Goal: Check status: Check status

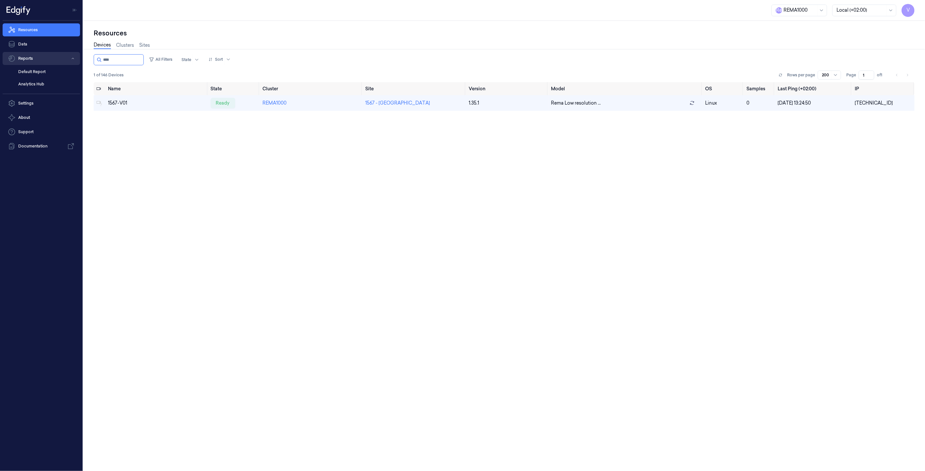
drag, startPoint x: 135, startPoint y: 62, endPoint x: 53, endPoint y: 59, distance: 81.7
click at [53, 59] on div "V Resources Data Reports Default Report Analytics Hub Settings About Support Do…" at bounding box center [462, 235] width 925 height 471
type input "****"
click at [218, 101] on div "ready" at bounding box center [221, 103] width 24 height 10
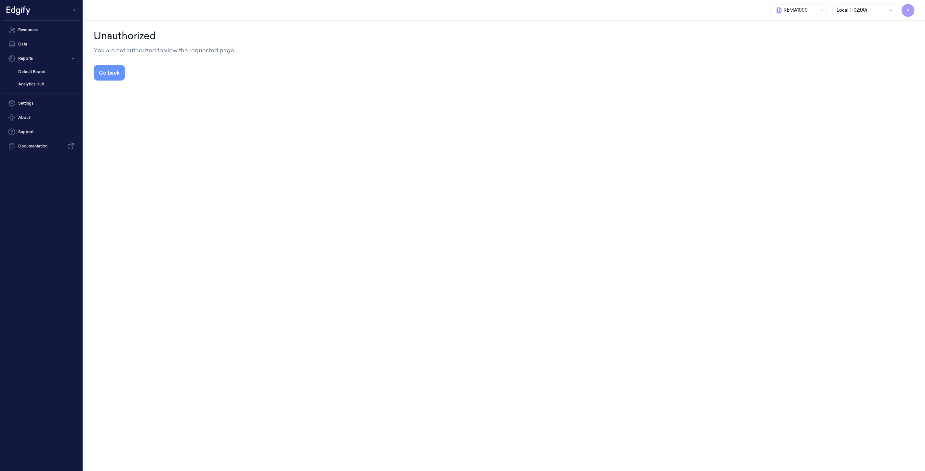
click at [104, 74] on button "Go back" at bounding box center [109, 73] width 31 height 16
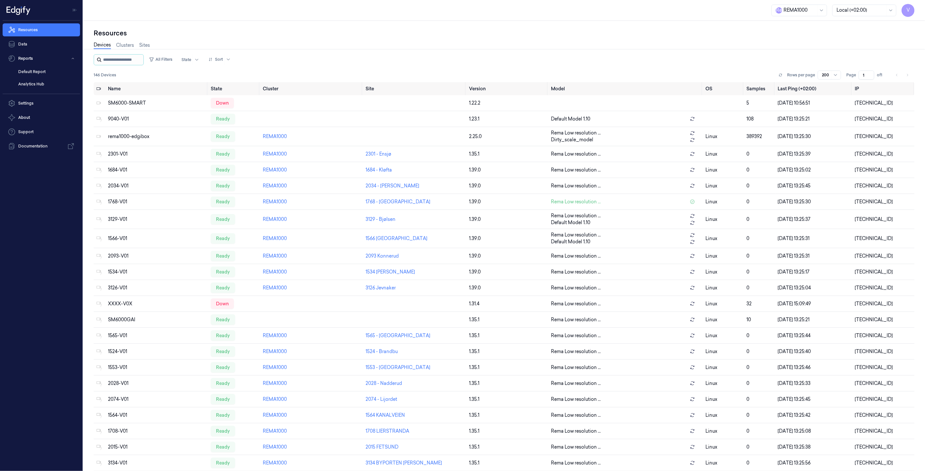
click at [127, 60] on input "string" at bounding box center [122, 60] width 39 height 10
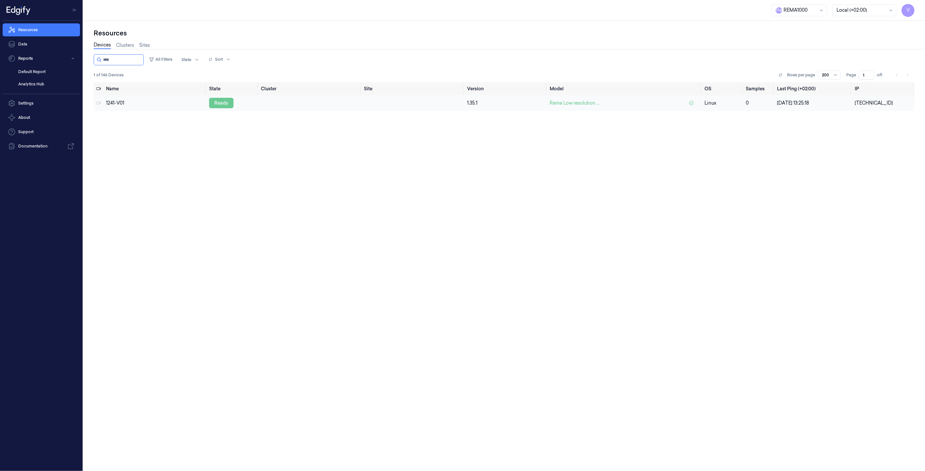
type input "****"
click at [216, 102] on div "ready" at bounding box center [221, 103] width 24 height 10
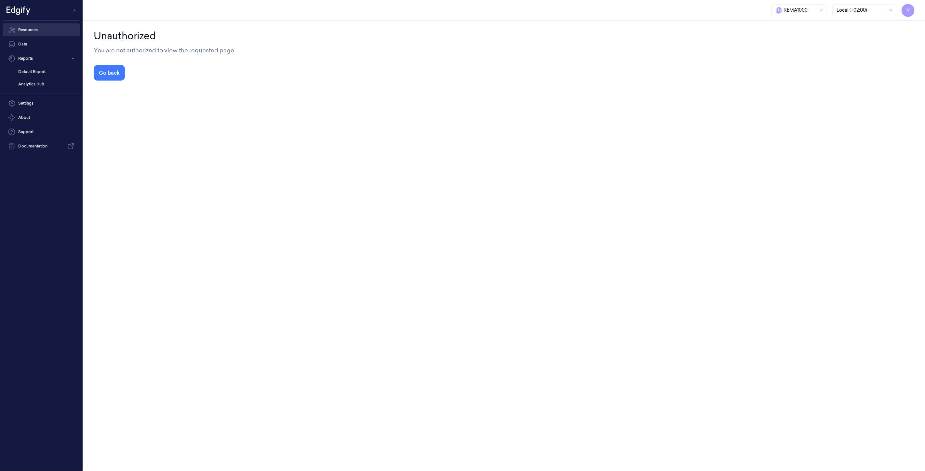
click at [26, 32] on link "Resources" at bounding box center [41, 29] width 77 height 13
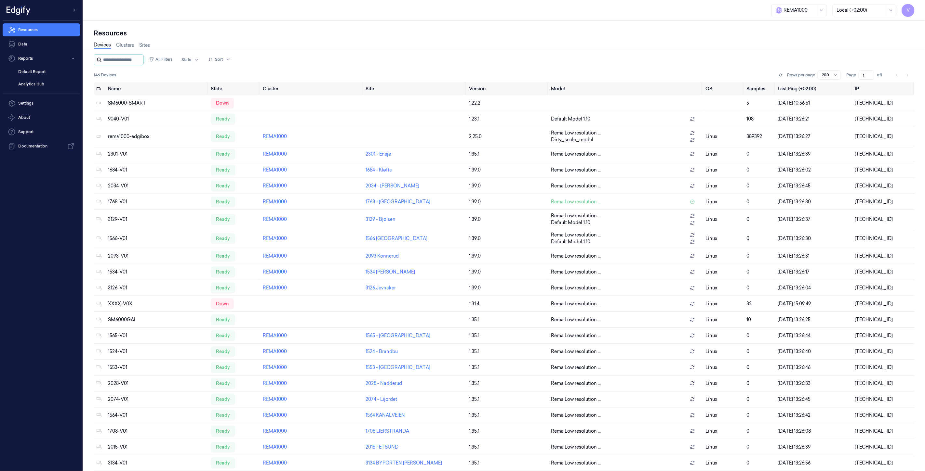
click at [109, 57] on input "string" at bounding box center [122, 60] width 39 height 10
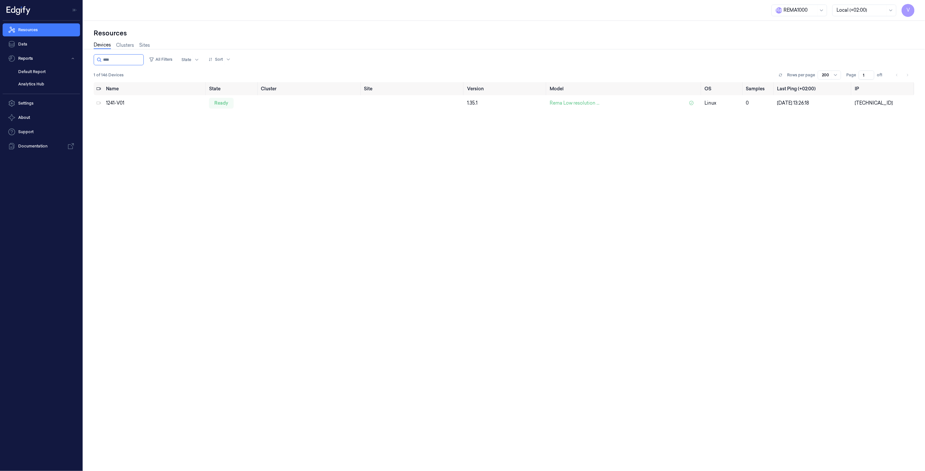
type input "****"
click at [180, 122] on div "Name State Cluster Site Version Model OS Samples Last Ping (+02:00) IP 1241-V01…" at bounding box center [504, 274] width 821 height 384
click at [218, 102] on div "ready" at bounding box center [221, 103] width 24 height 10
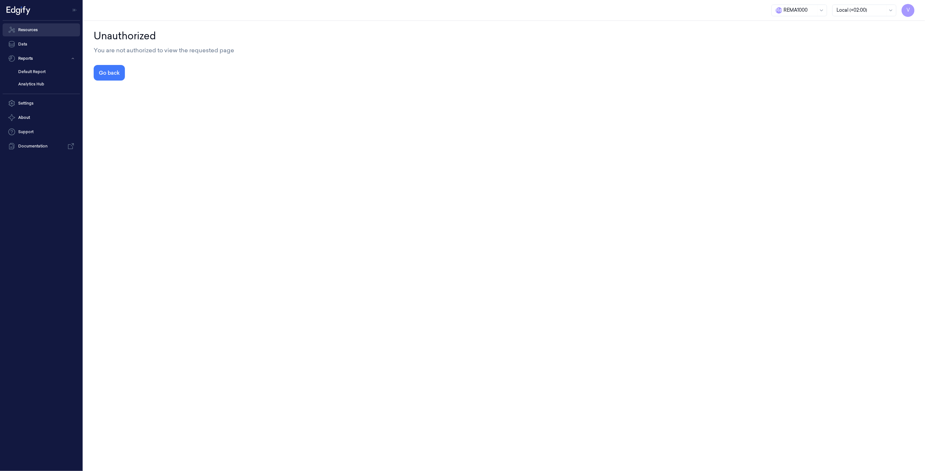
click at [26, 30] on link "Resources" at bounding box center [41, 29] width 77 height 13
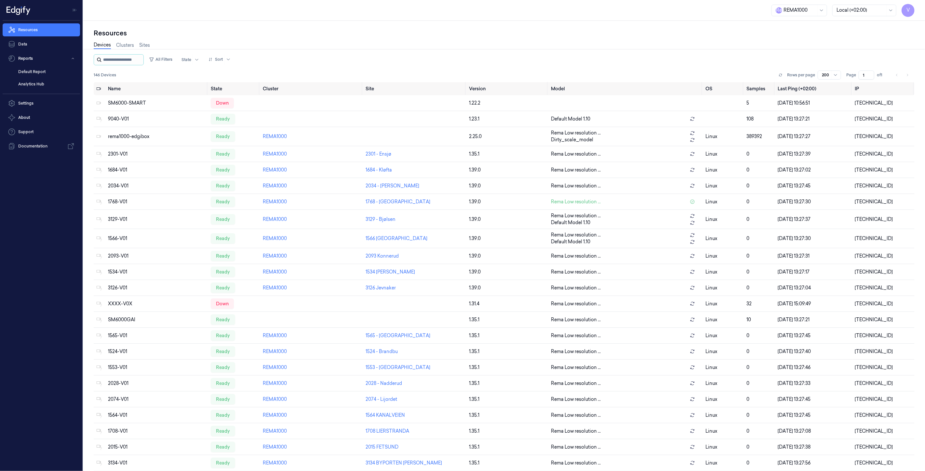
click at [134, 59] on input "string" at bounding box center [122, 60] width 39 height 10
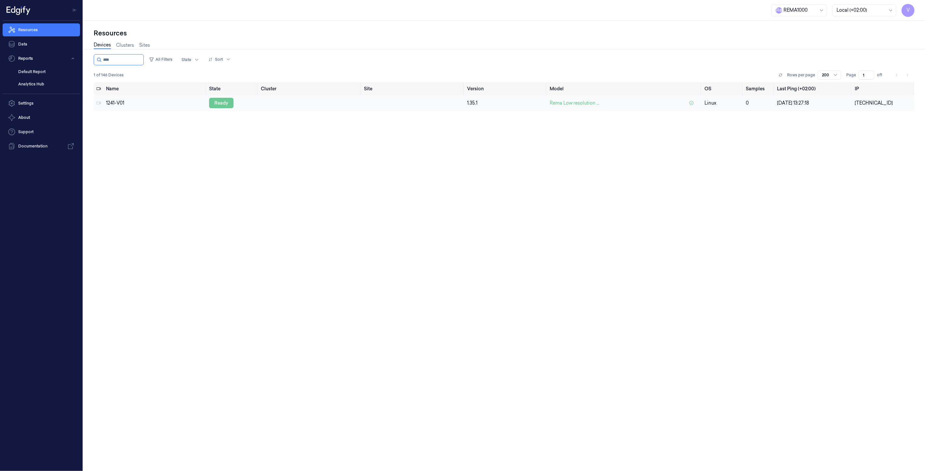
type input "****"
click at [217, 99] on div "ready" at bounding box center [221, 103] width 24 height 10
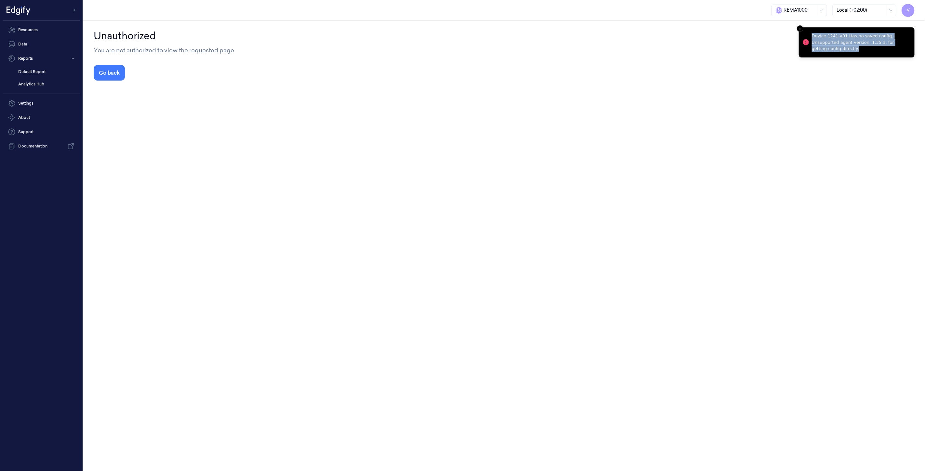
drag, startPoint x: 847, startPoint y: 51, endPoint x: 810, endPoint y: 35, distance: 39.9
click at [812, 35] on div "Device 1241-V01 Has no saved config. Unsupported agent version, 1.35.1, for get…" at bounding box center [860, 42] width 97 height 19
copy div "Device 1241-V01 Has no saved config. Unsupported agent version, 1.35.1, for get…"
click at [139, 137] on div "Unauthorized You are not authorized to view the requested page Go back" at bounding box center [503, 246] width 841 height 451
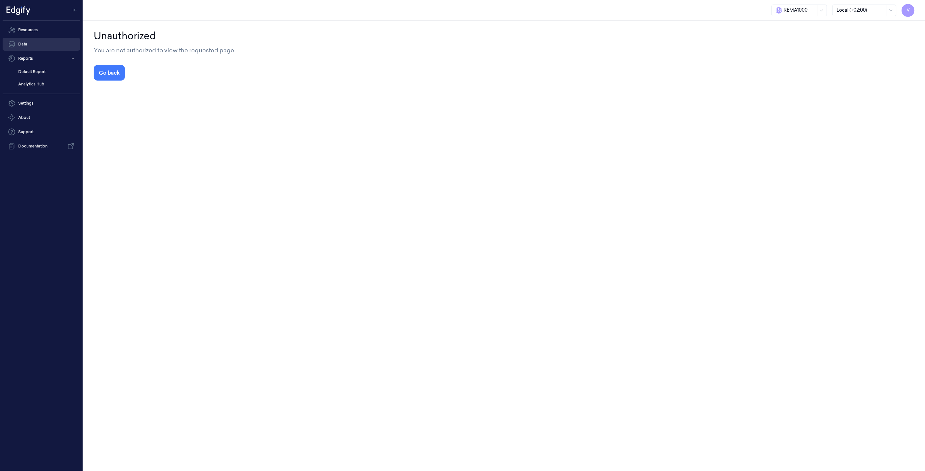
click at [28, 31] on link "Resources" at bounding box center [41, 29] width 77 height 13
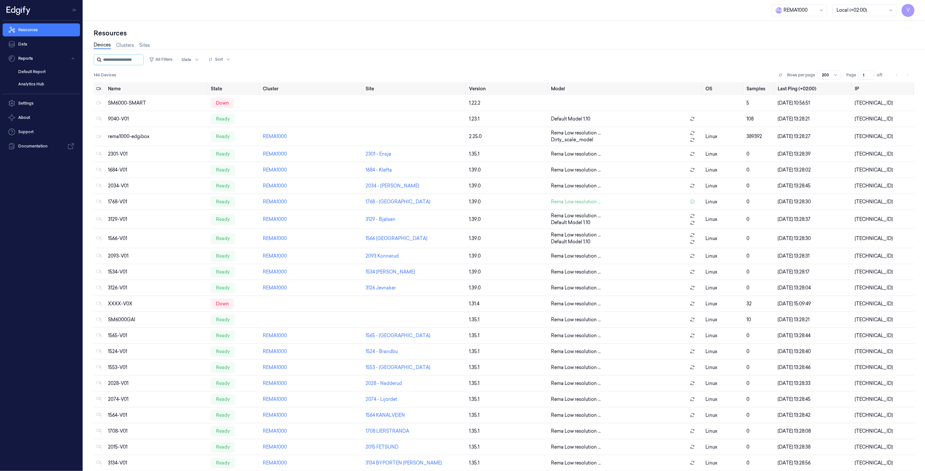
click at [126, 63] on input "string" at bounding box center [122, 60] width 39 height 10
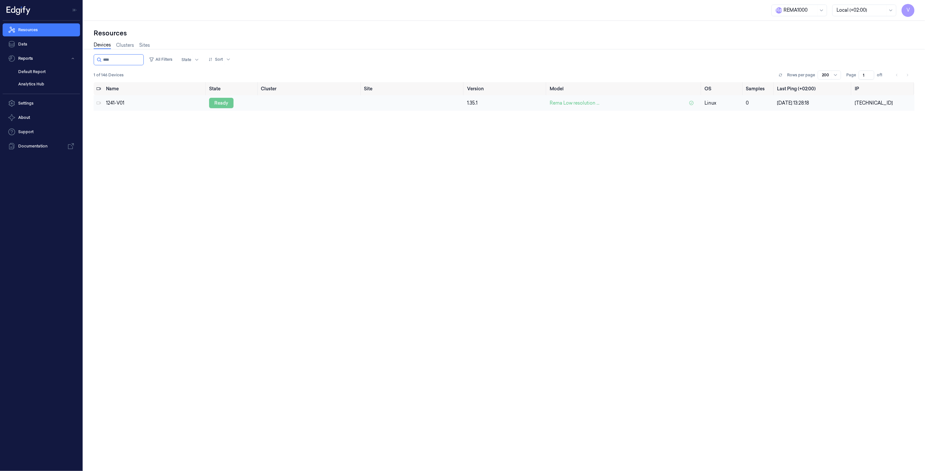
type input "****"
click at [217, 103] on div "ready" at bounding box center [221, 103] width 24 height 10
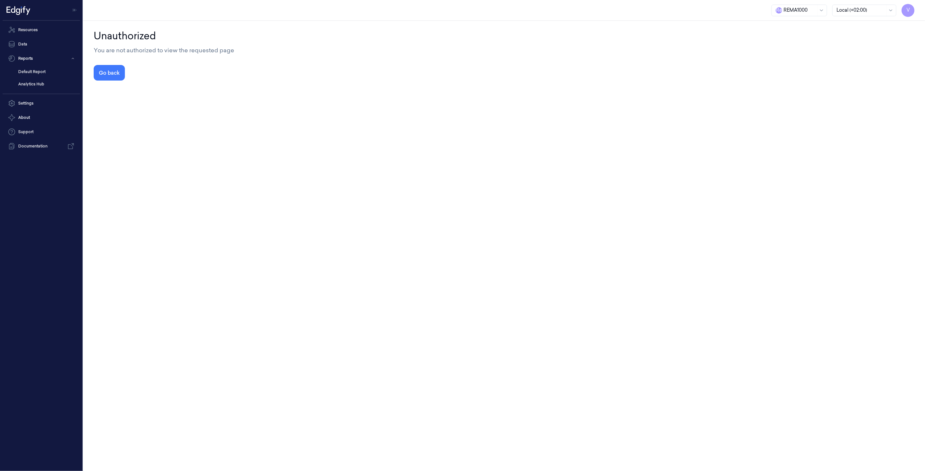
click at [284, 415] on div "Unauthorized You are not authorized to view the requested page Go back" at bounding box center [503, 246] width 841 height 451
click at [23, 31] on link "Resources" at bounding box center [41, 29] width 77 height 13
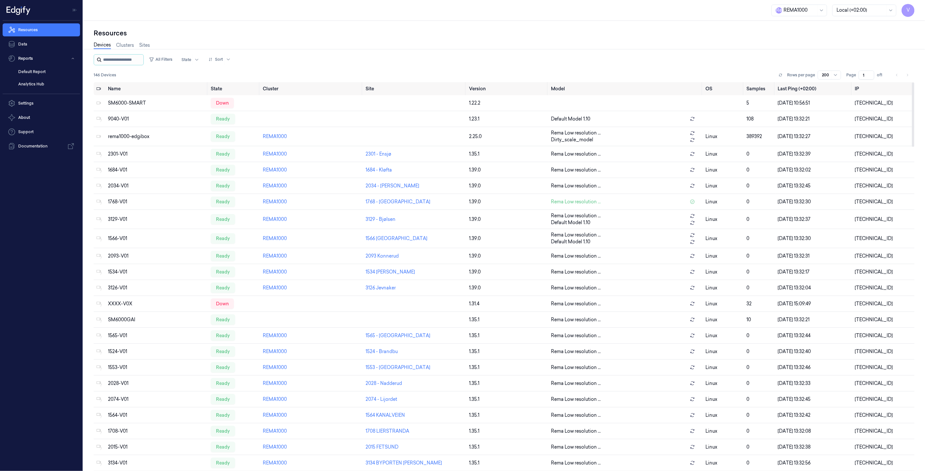
click at [131, 62] on input "string" at bounding box center [122, 60] width 39 height 10
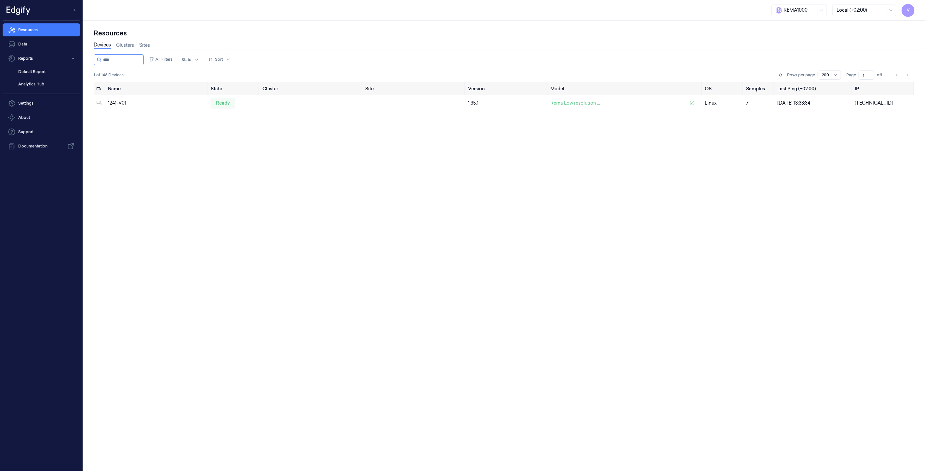
type input "****"
click at [222, 101] on div "ready" at bounding box center [223, 103] width 24 height 10
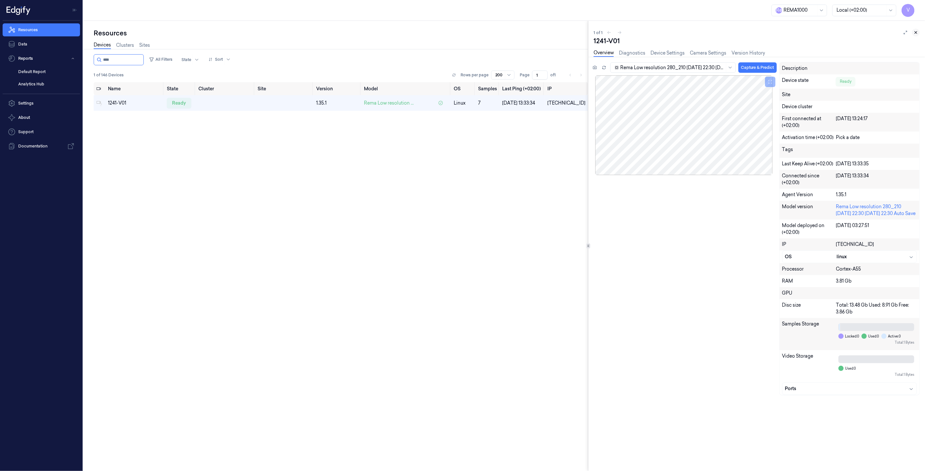
click at [916, 32] on icon at bounding box center [916, 33] width 2 height 2
